Goal: Navigation & Orientation: Understand site structure

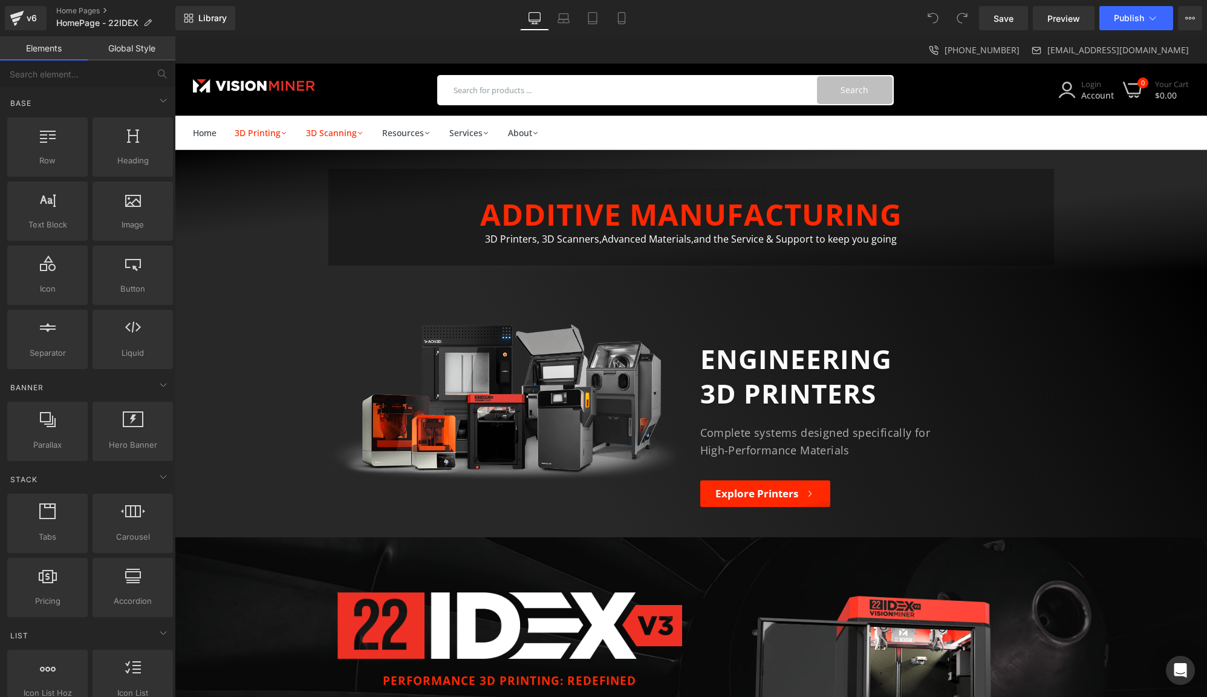
scroll to position [1, 0]
